Goal: Download file/media

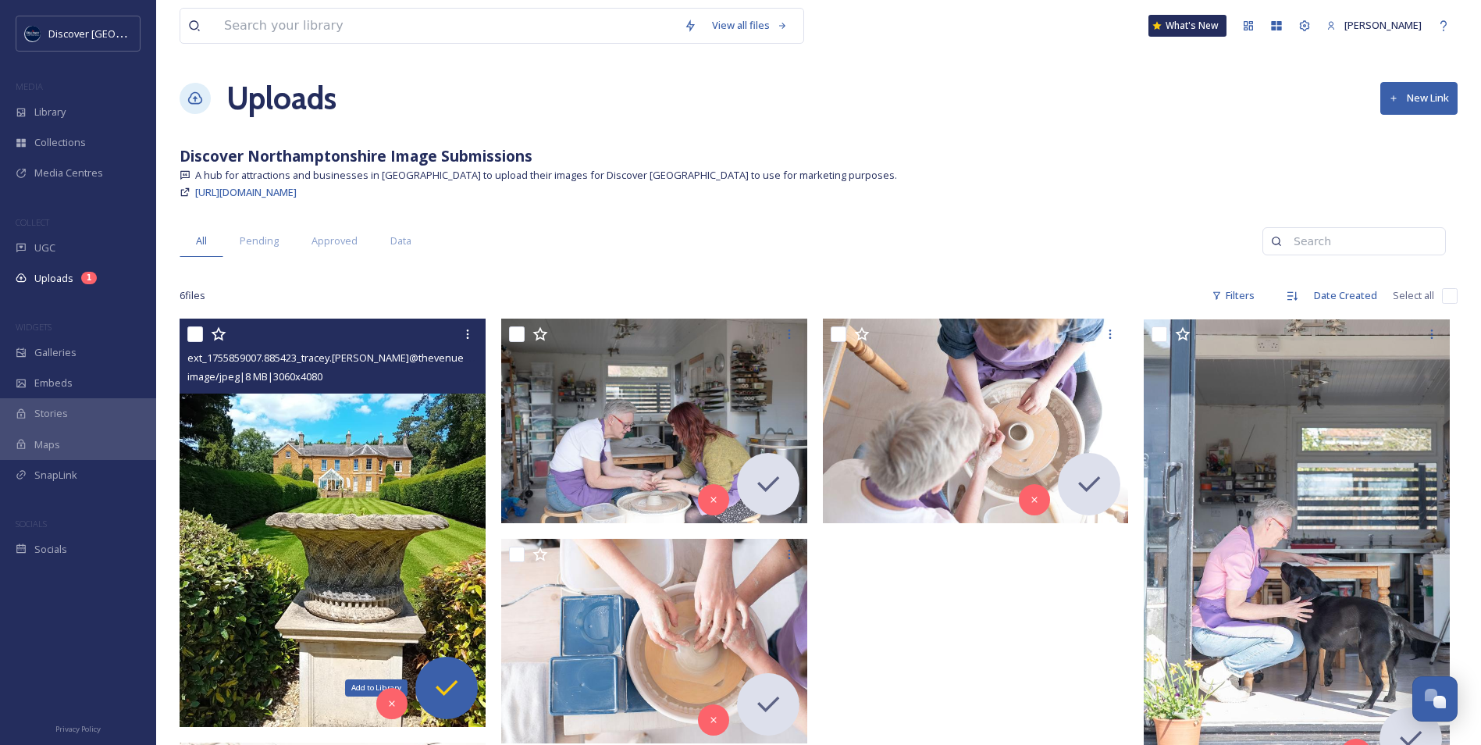
click at [441, 679] on icon at bounding box center [446, 687] width 31 height 31
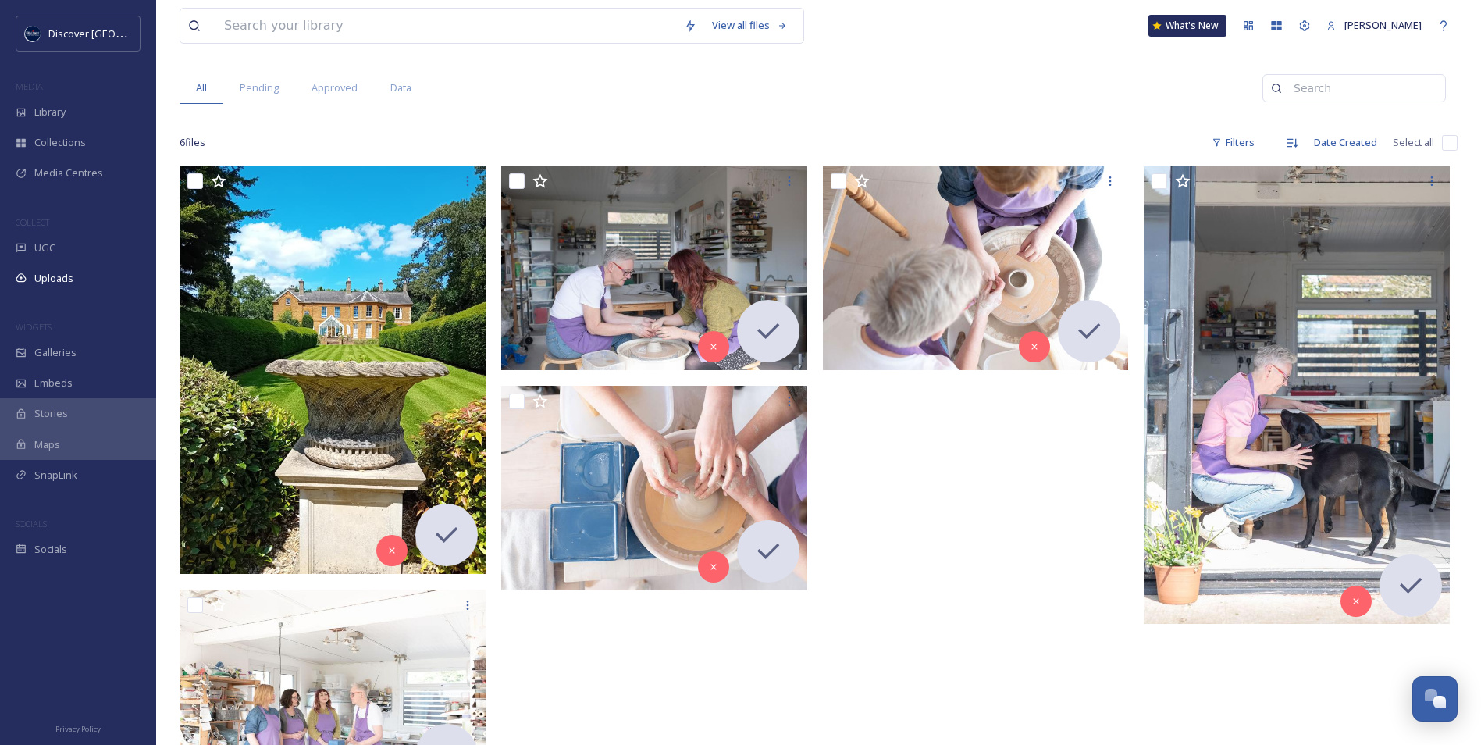
scroll to position [156, 0]
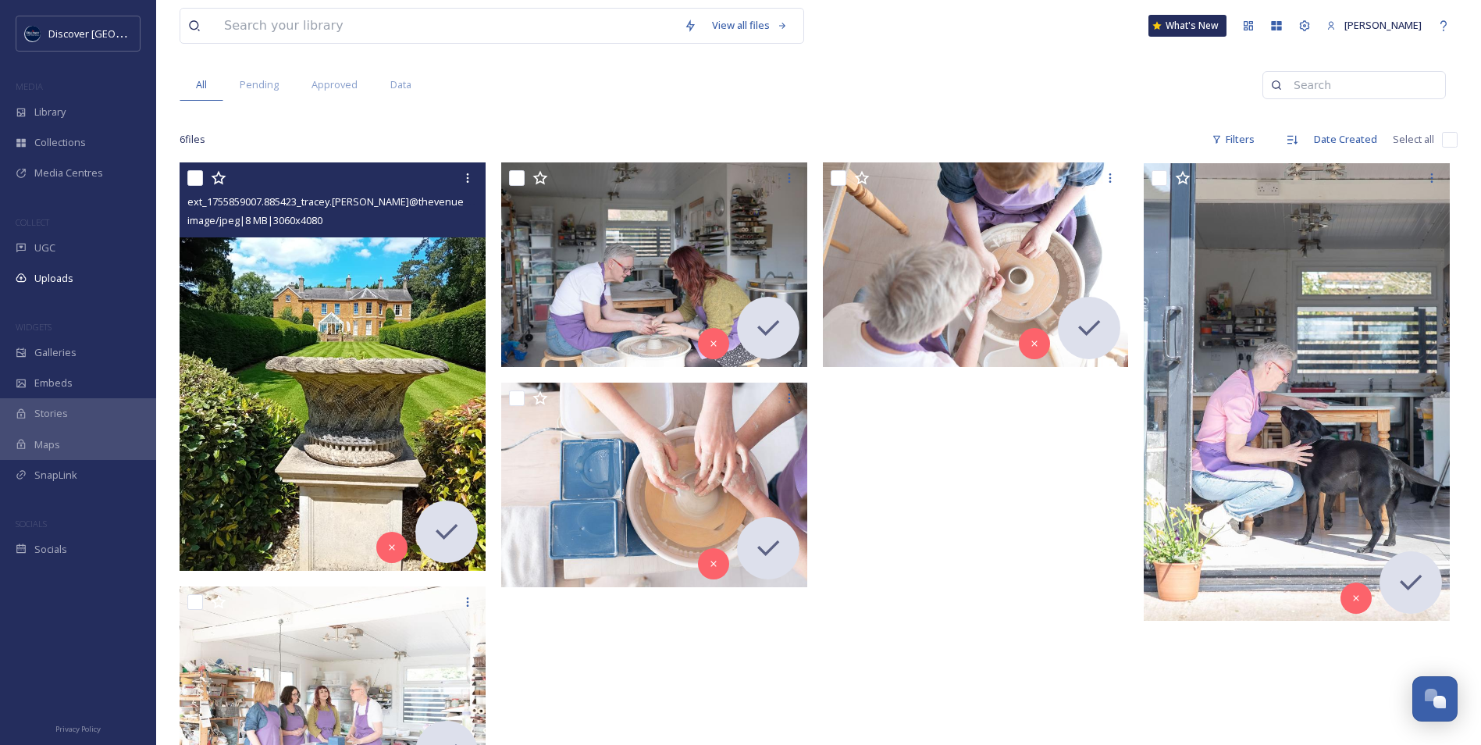
click at [377, 358] on img at bounding box center [333, 366] width 306 height 408
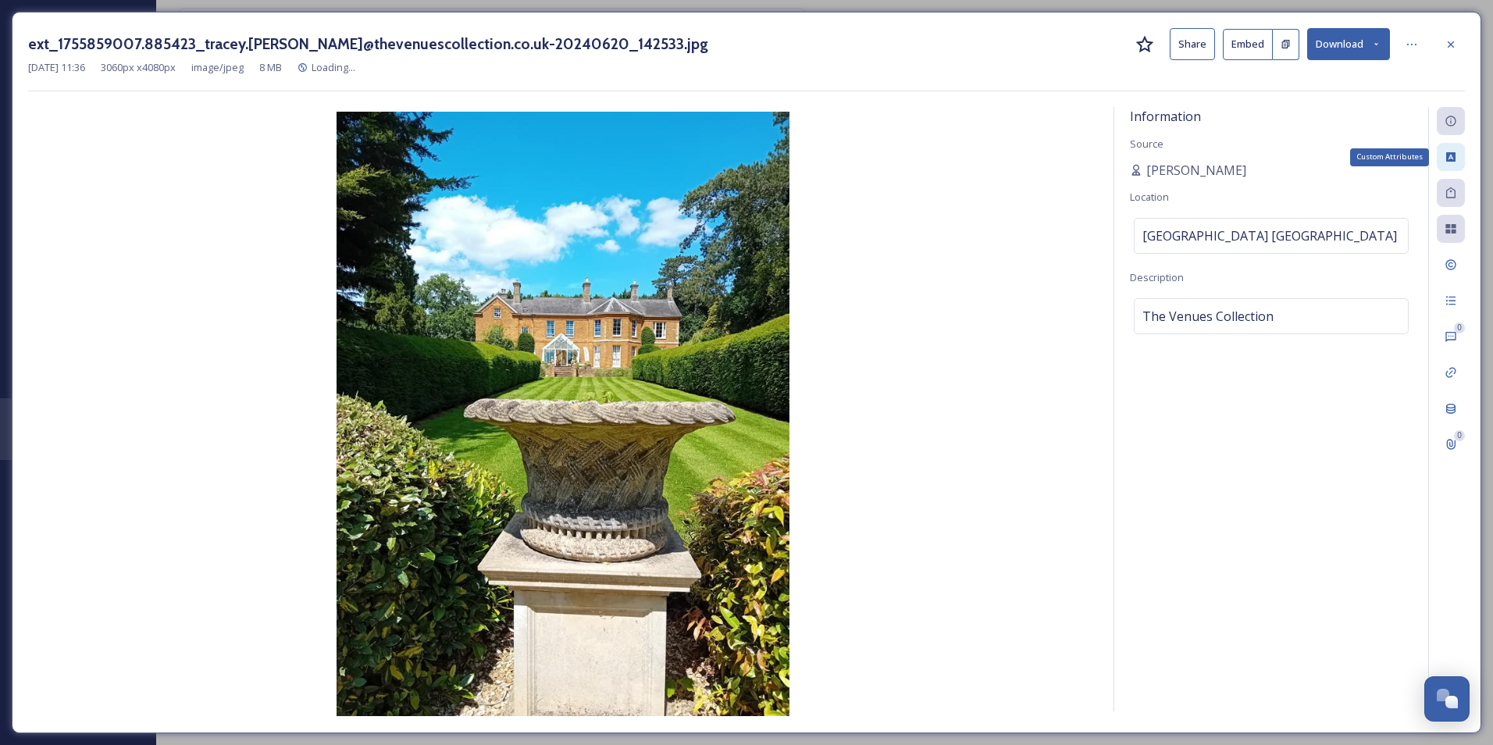
click at [1452, 150] on div "Custom Attributes" at bounding box center [1450, 157] width 28 height 28
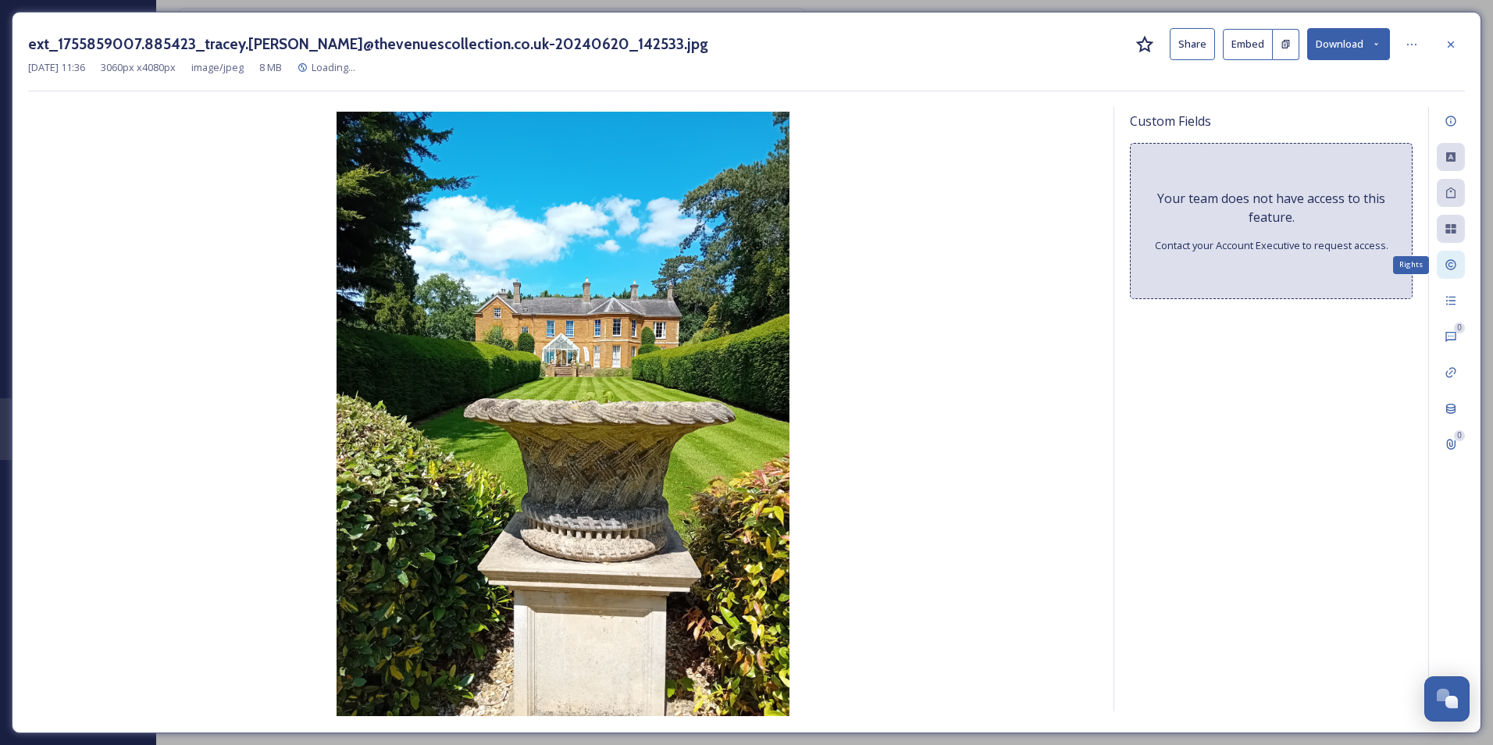
click at [1451, 273] on div "Rights" at bounding box center [1450, 265] width 28 height 28
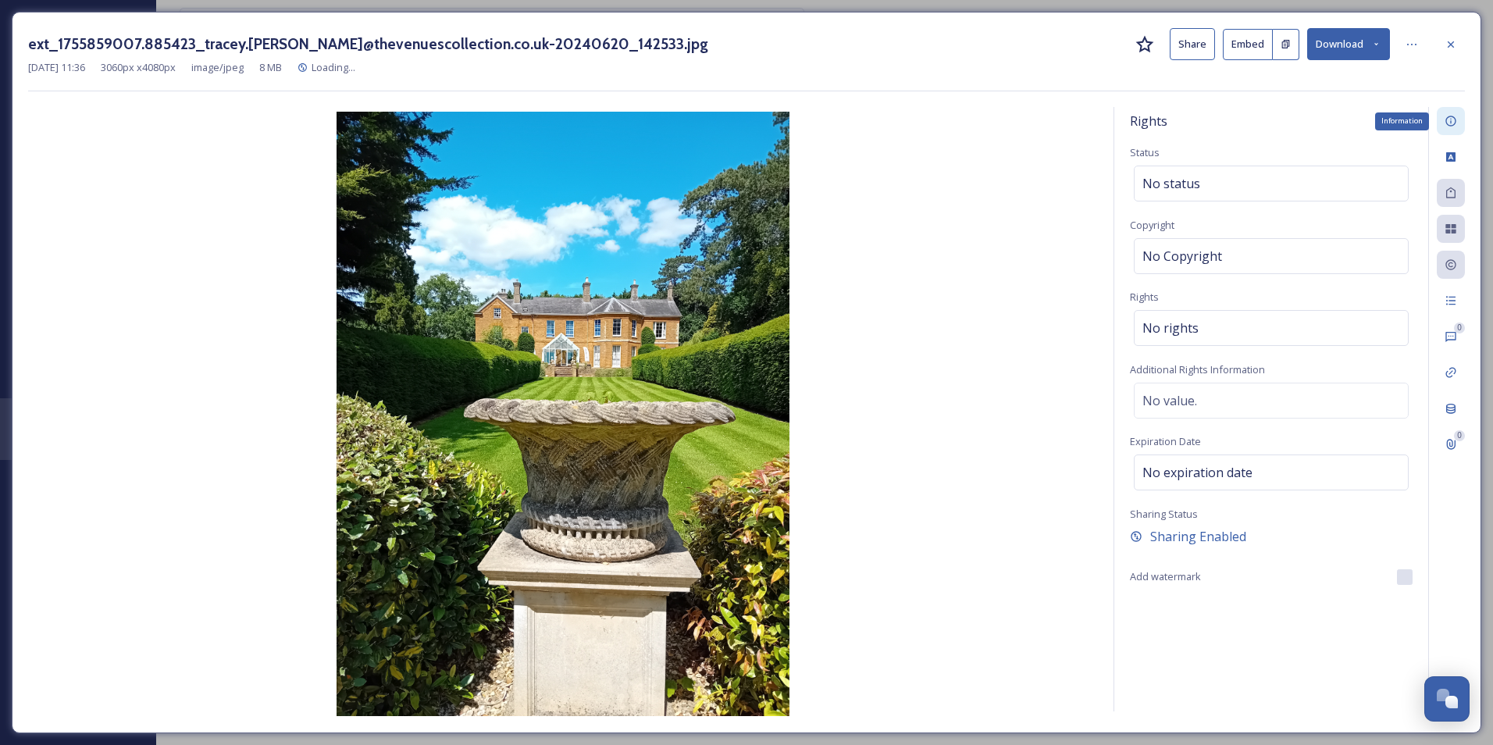
click at [1451, 119] on icon at bounding box center [1450, 121] width 12 height 12
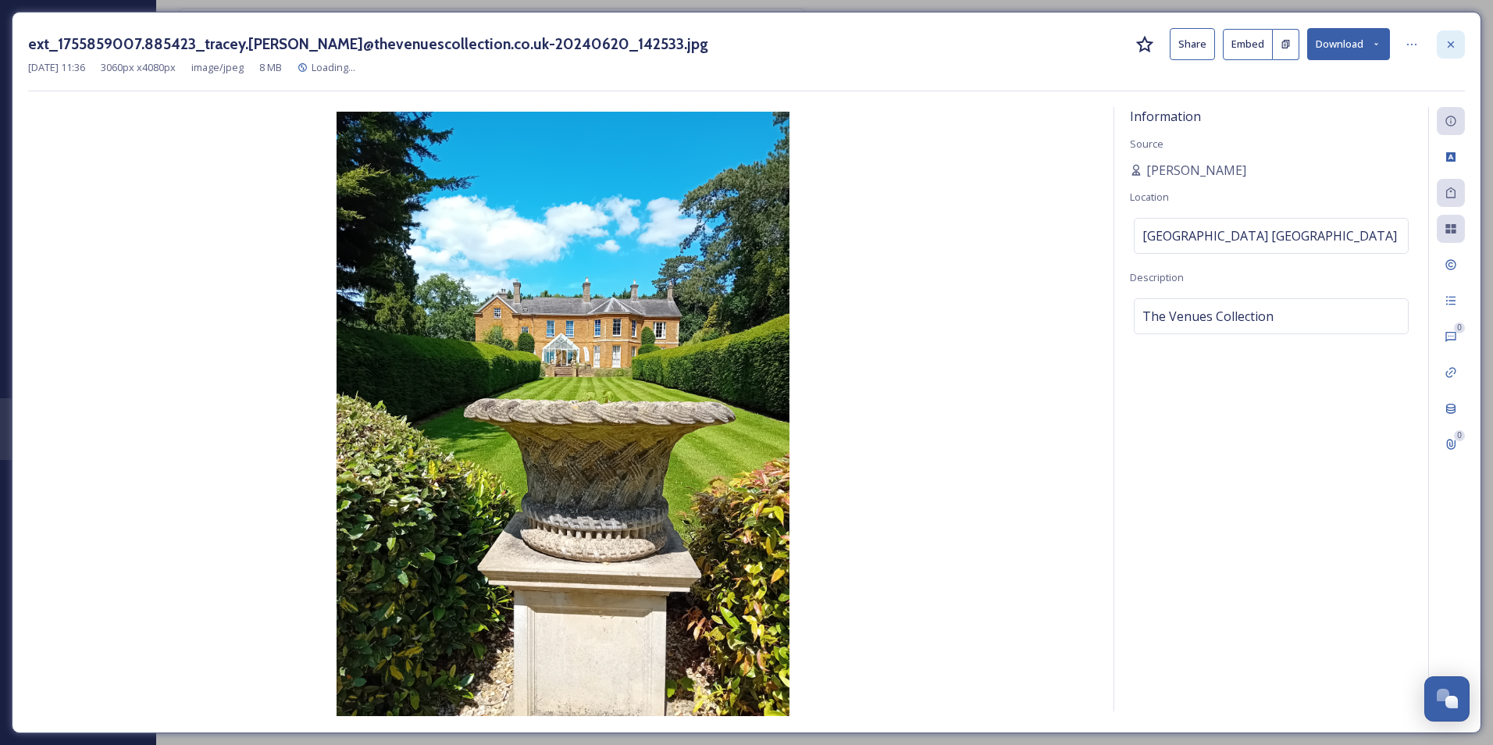
click at [1448, 42] on icon at bounding box center [1450, 44] width 6 height 6
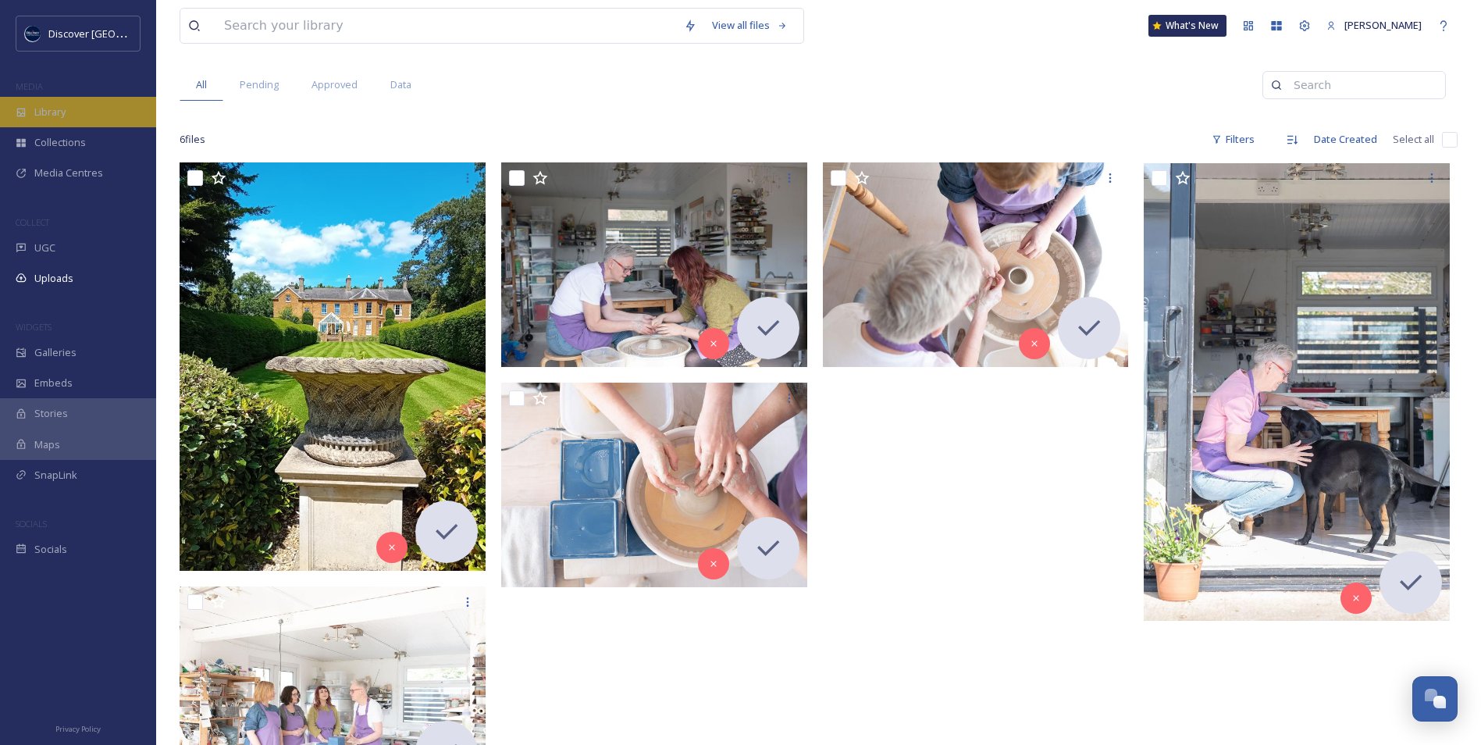
click at [73, 120] on div "Library" at bounding box center [78, 112] width 156 height 30
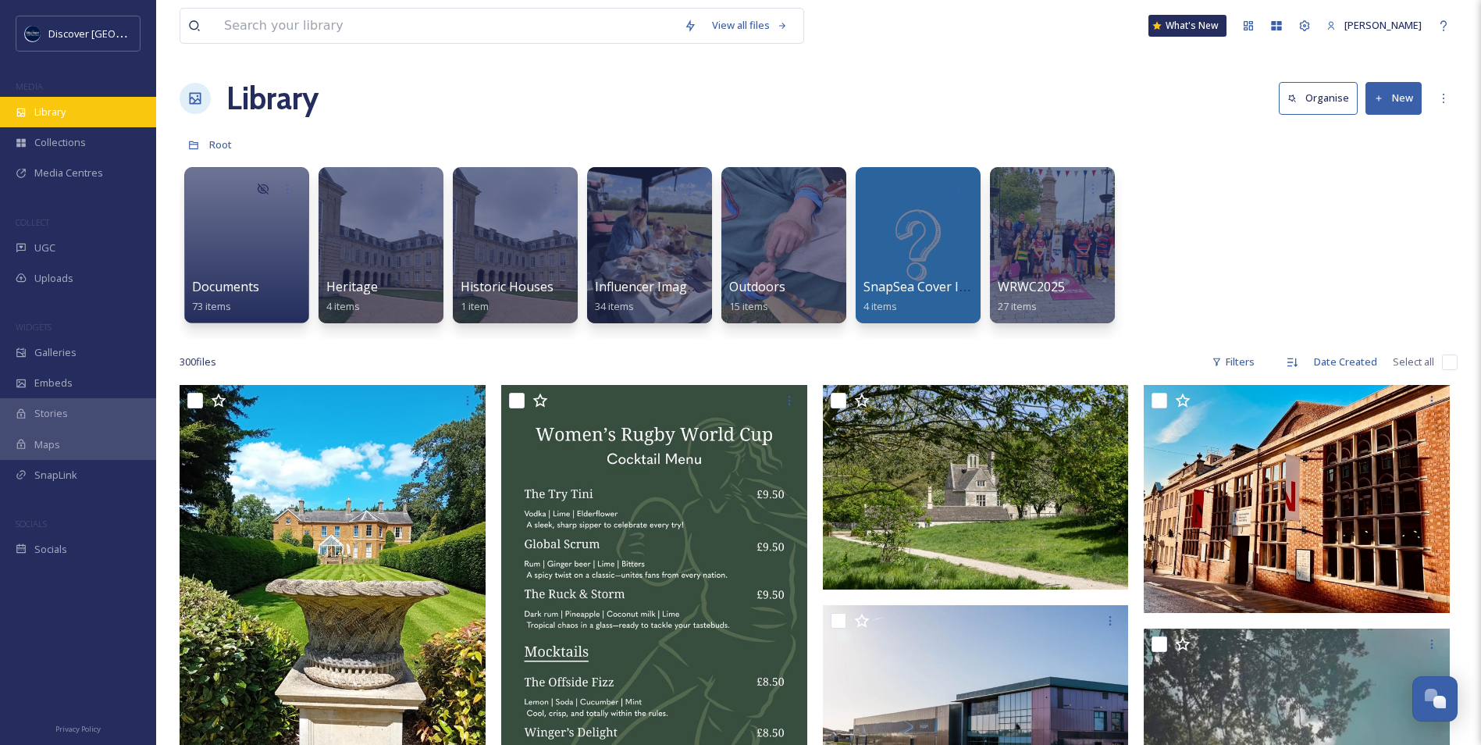
click at [63, 112] on span "Library" at bounding box center [49, 112] width 31 height 15
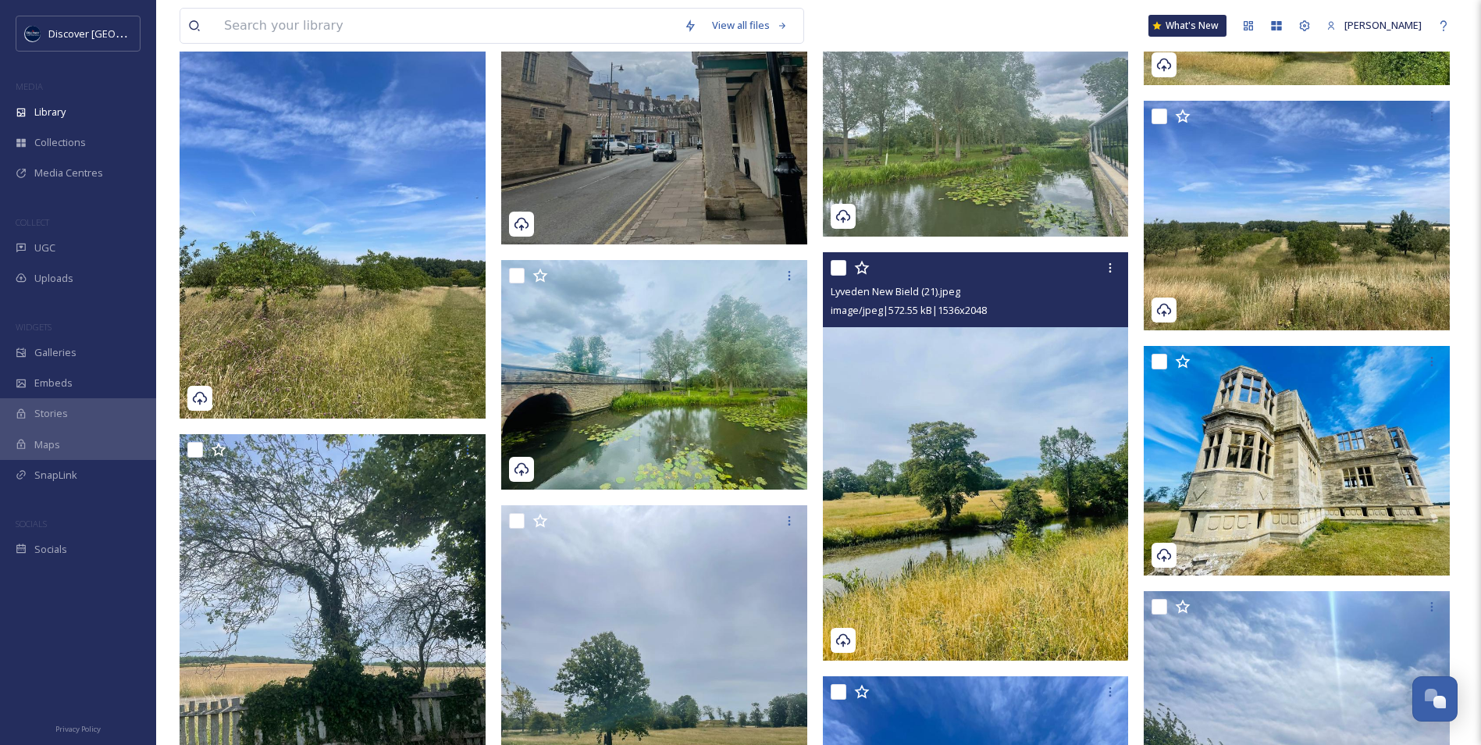
scroll to position [16551, 0]
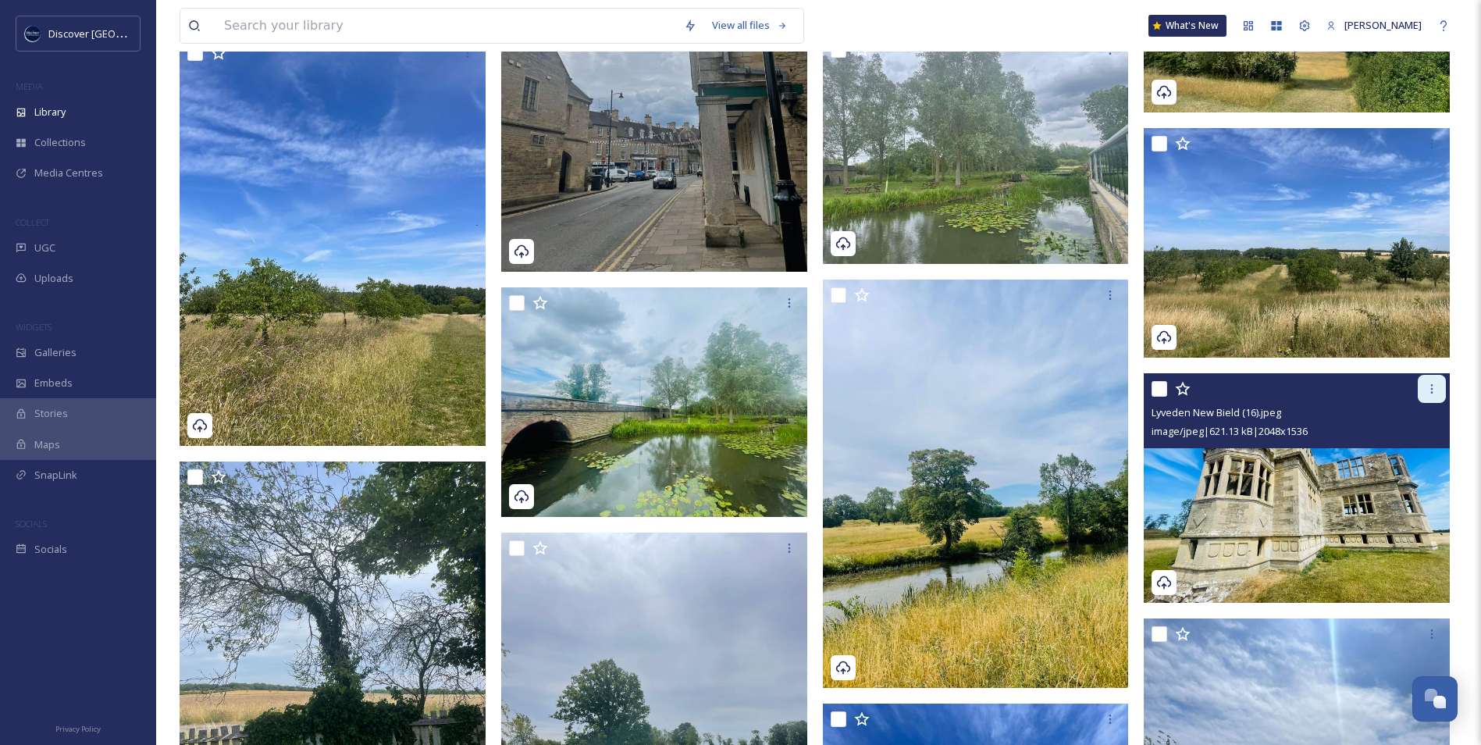
click at [1433, 388] on icon at bounding box center [1432, 389] width 12 height 12
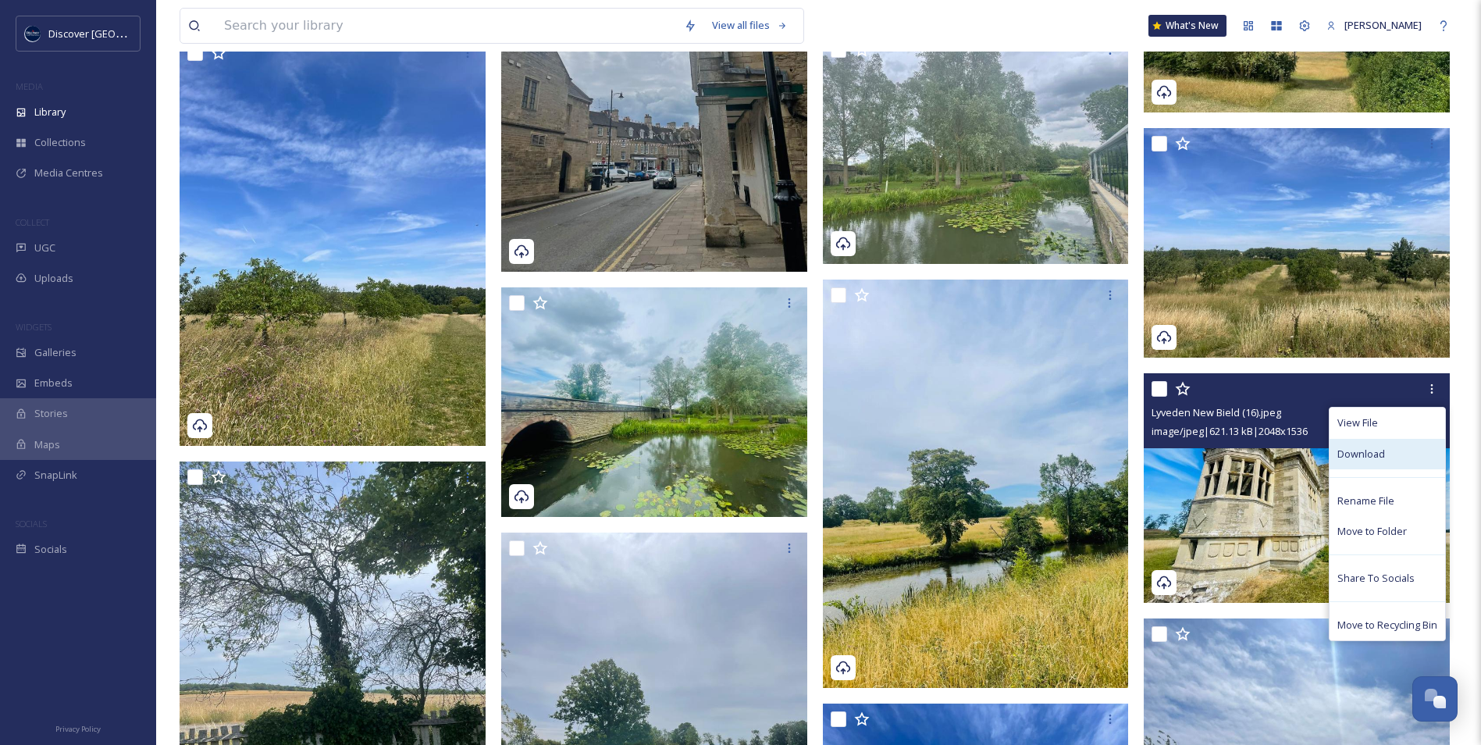
click at [1395, 448] on div "Download" at bounding box center [1388, 454] width 116 height 30
